Goal: Information Seeking & Learning: Learn about a topic

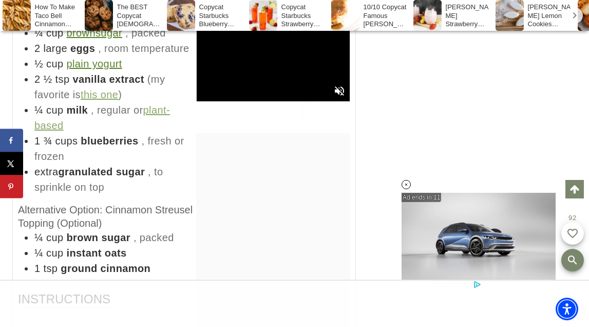
drag, startPoint x: 231, startPoint y: 137, endPoint x: 152, endPoint y: 268, distance: 153.1
